Goal: Task Accomplishment & Management: Manage account settings

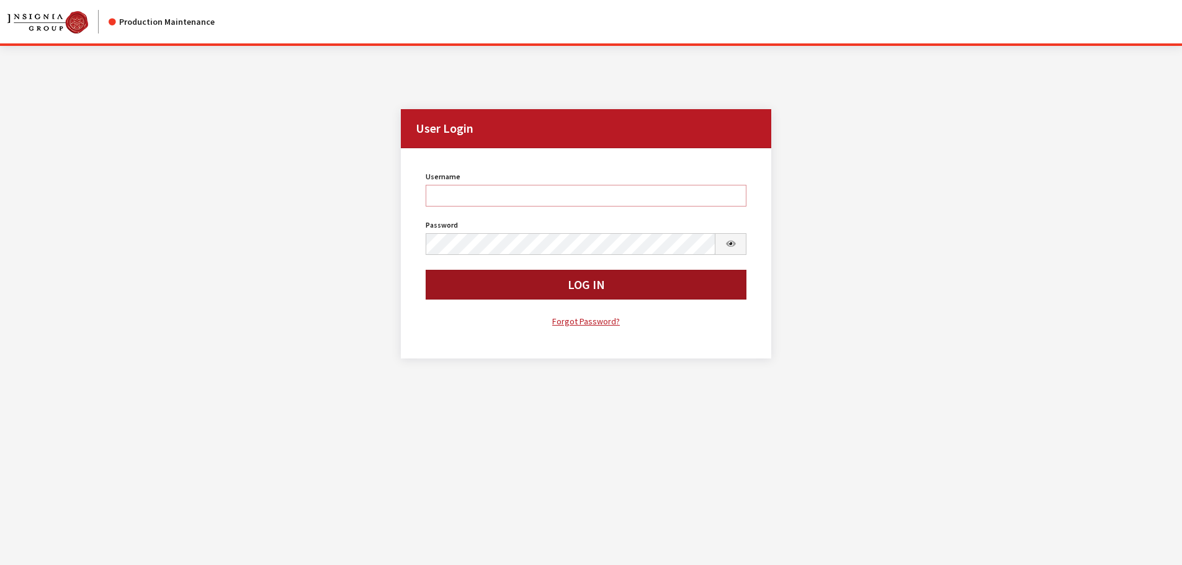
type input "kdorton"
click at [564, 281] on button "Log In" at bounding box center [586, 285] width 321 height 30
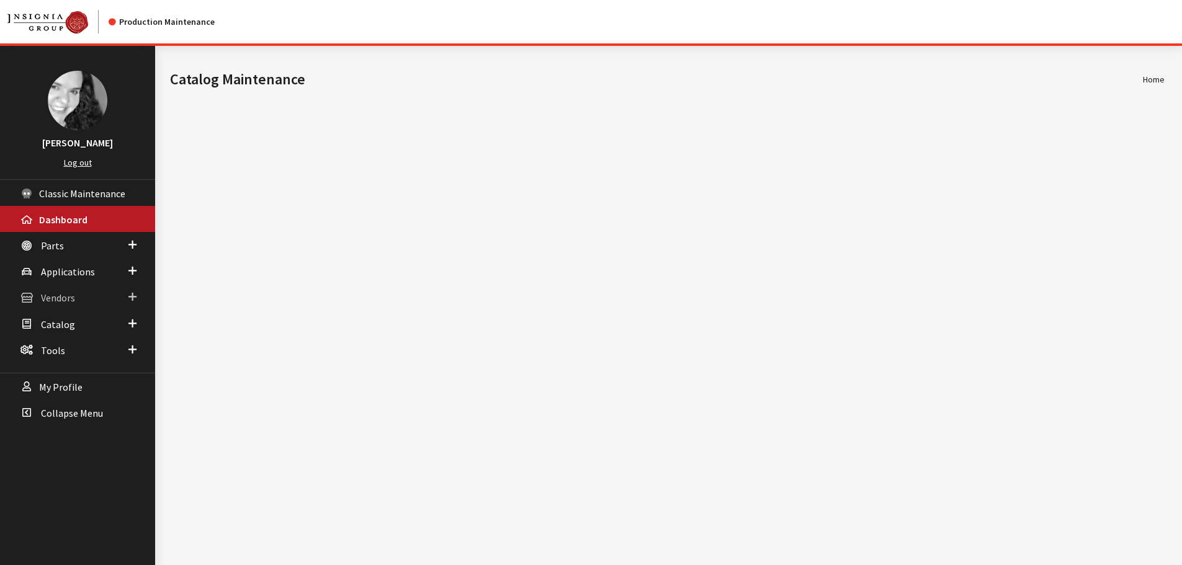
click at [79, 299] on link "Vendors" at bounding box center [77, 297] width 155 height 26
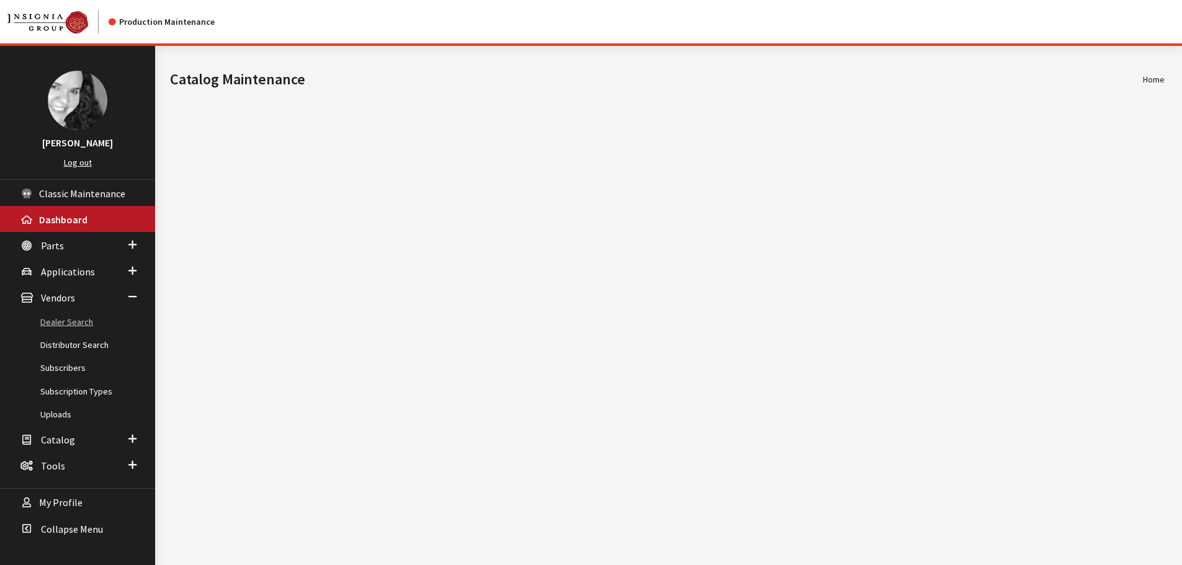
click at [81, 321] on link "Dealer Search" at bounding box center [77, 322] width 155 height 23
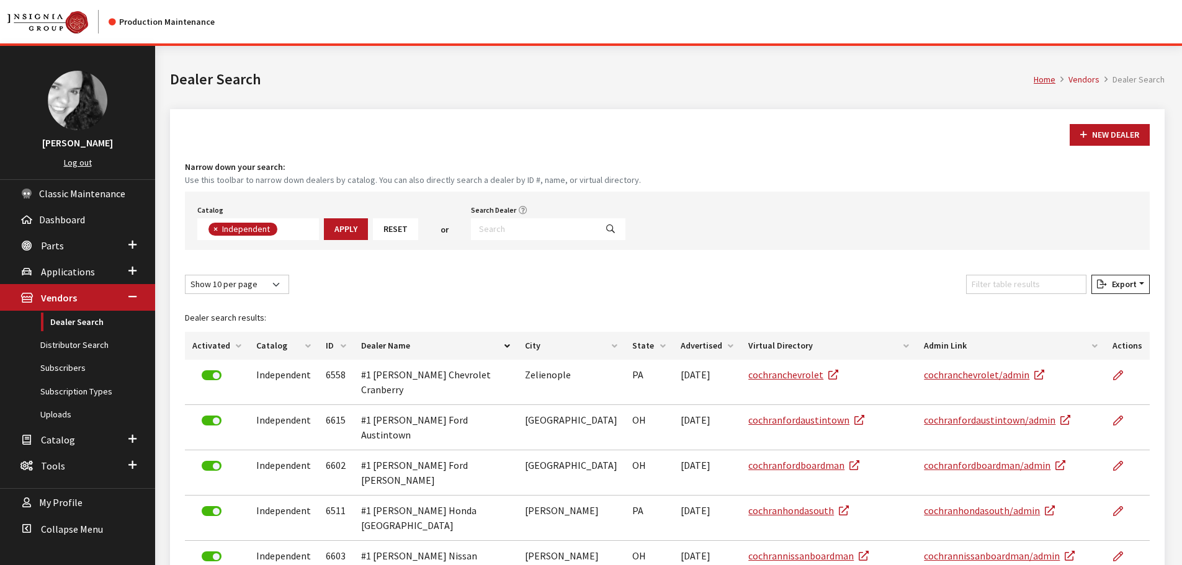
scroll to position [89, 0]
click at [522, 226] on input "Search Dealer" at bounding box center [533, 229] width 125 height 22
type input "3527"
select select
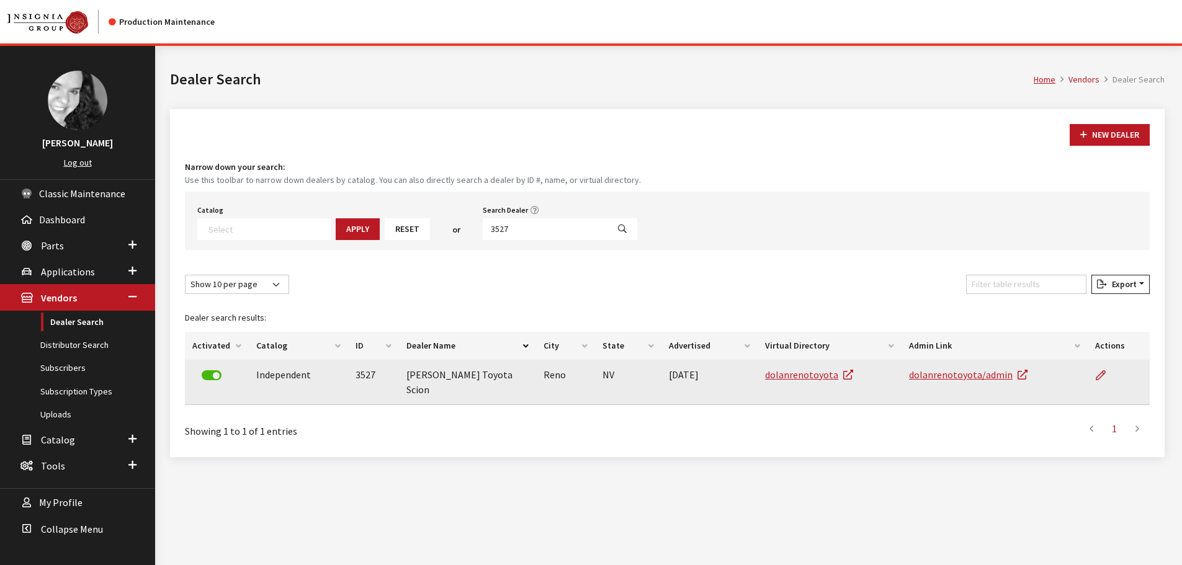
click at [205, 377] on label at bounding box center [212, 376] width 20 height 10
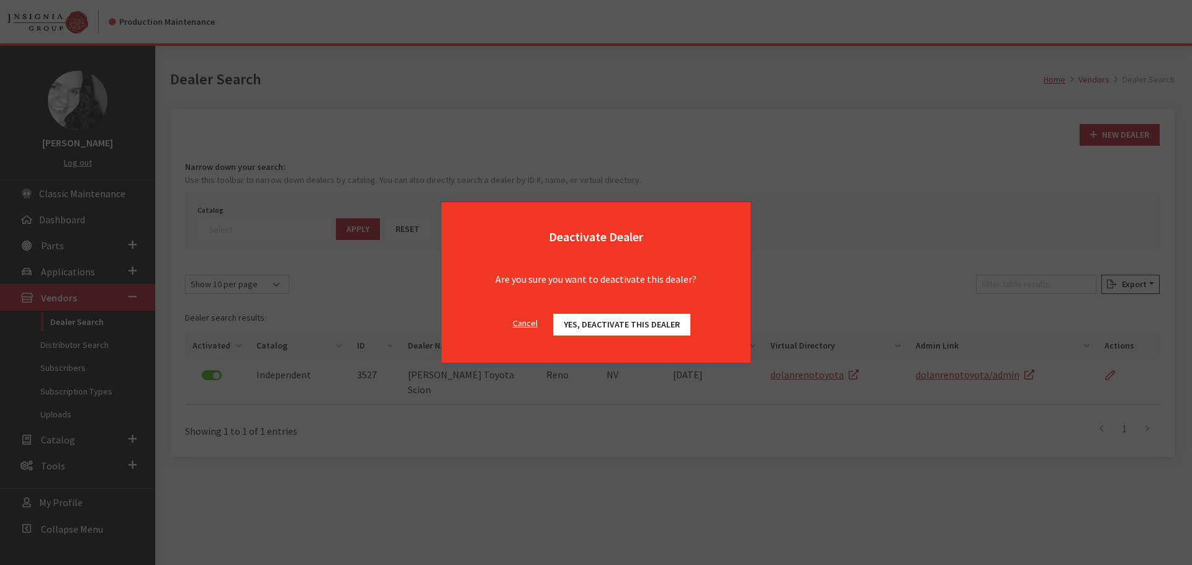
click at [590, 328] on span "Yes, deactivate this dealer" at bounding box center [622, 324] width 116 height 11
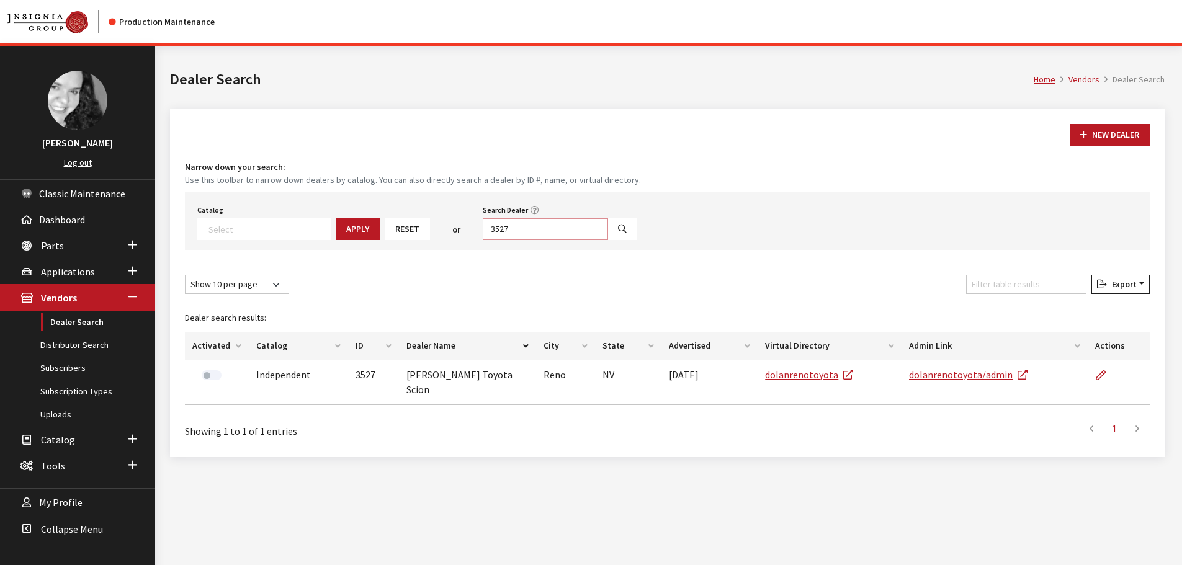
click at [505, 231] on input "3527" at bounding box center [545, 229] width 125 height 22
type input "6494"
select select
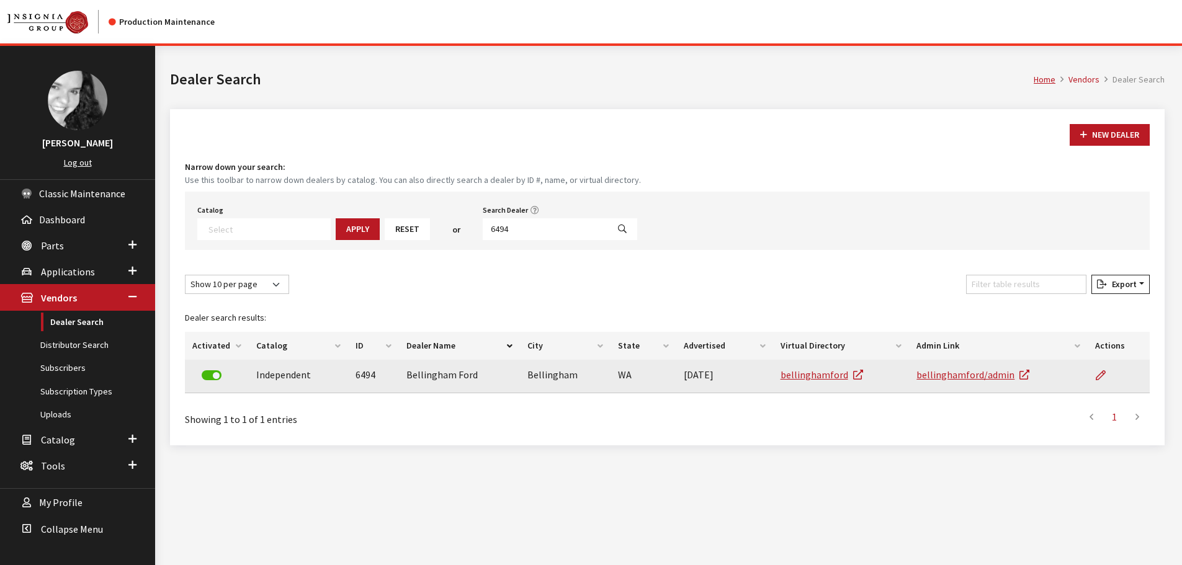
click at [204, 376] on label at bounding box center [212, 376] width 20 height 10
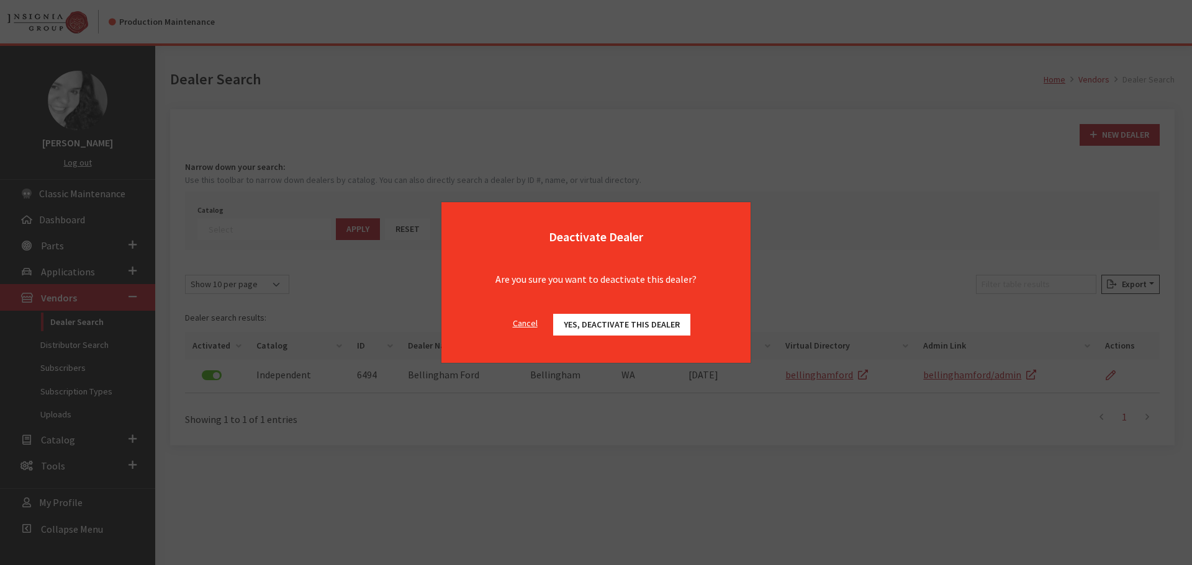
click at [644, 329] on span "Yes, deactivate this dealer" at bounding box center [622, 324] width 116 height 11
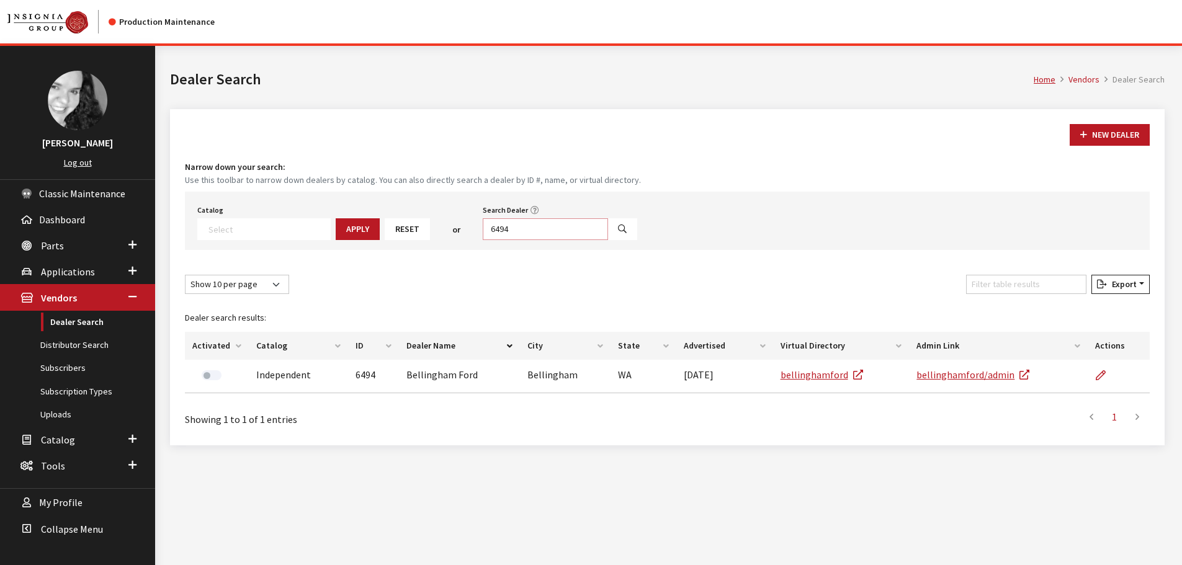
click at [521, 234] on input "6494" at bounding box center [545, 229] width 125 height 22
type input "2676"
select select
